Goal: Navigation & Orientation: Find specific page/section

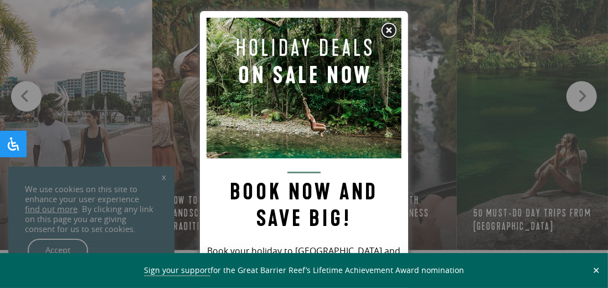
scroll to position [1233, 0]
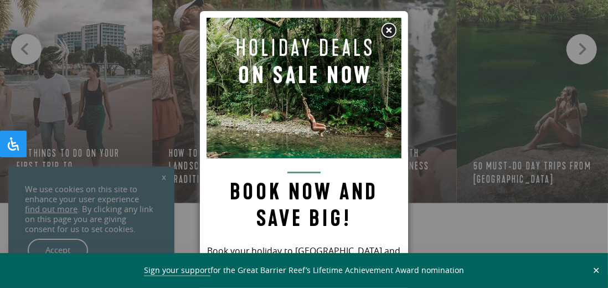
click at [392, 32] on img at bounding box center [388, 30] width 17 height 17
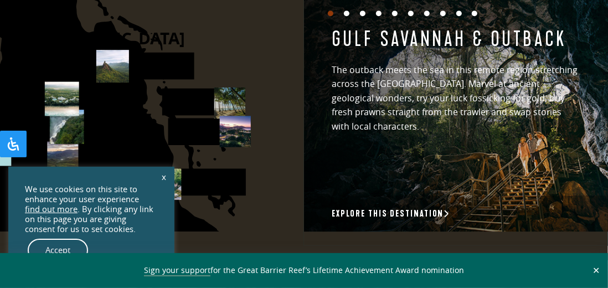
scroll to position [1690, 0]
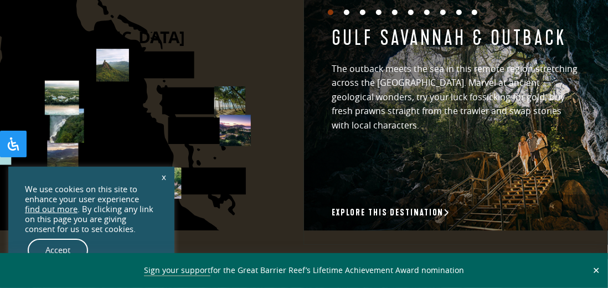
click at [198, 98] on rect at bounding box center [203, 100] width 82 height 27
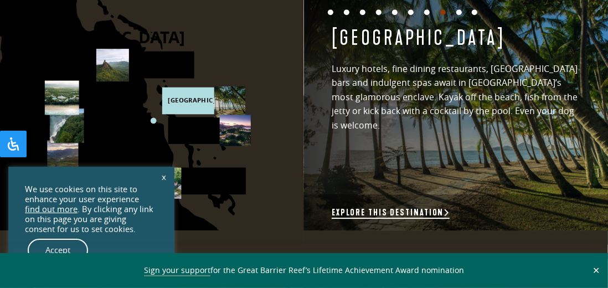
click at [411, 219] on link "Explore this destination" at bounding box center [390, 213] width 118 height 12
